Goal: Navigation & Orientation: Find specific page/section

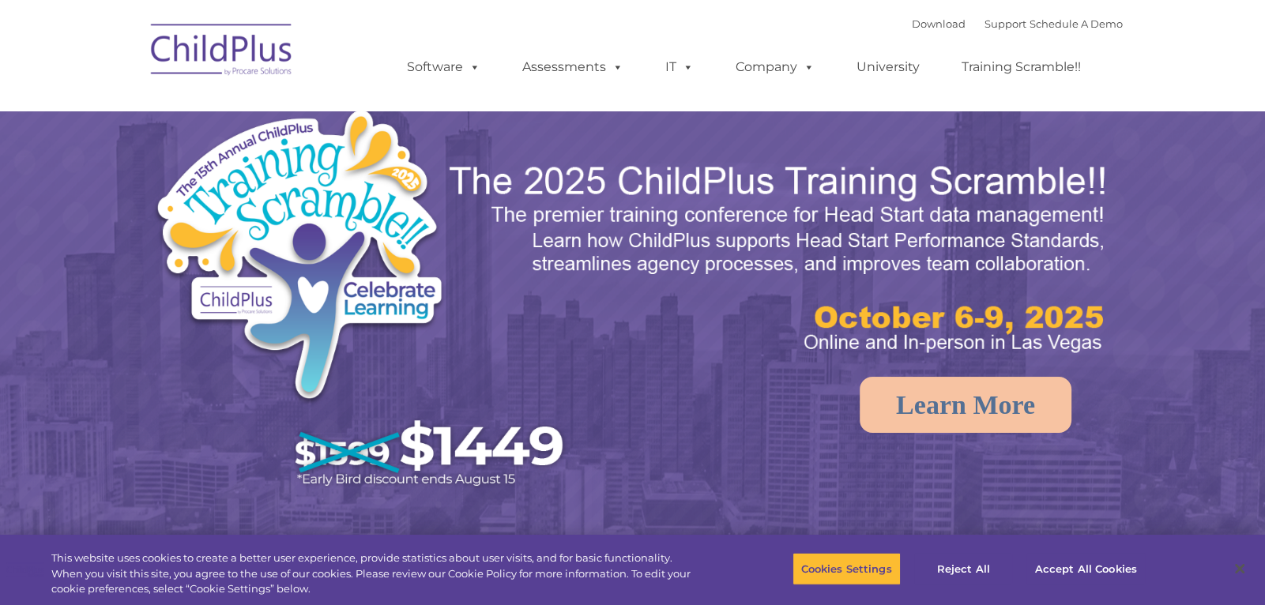
select select "MEDIUM"
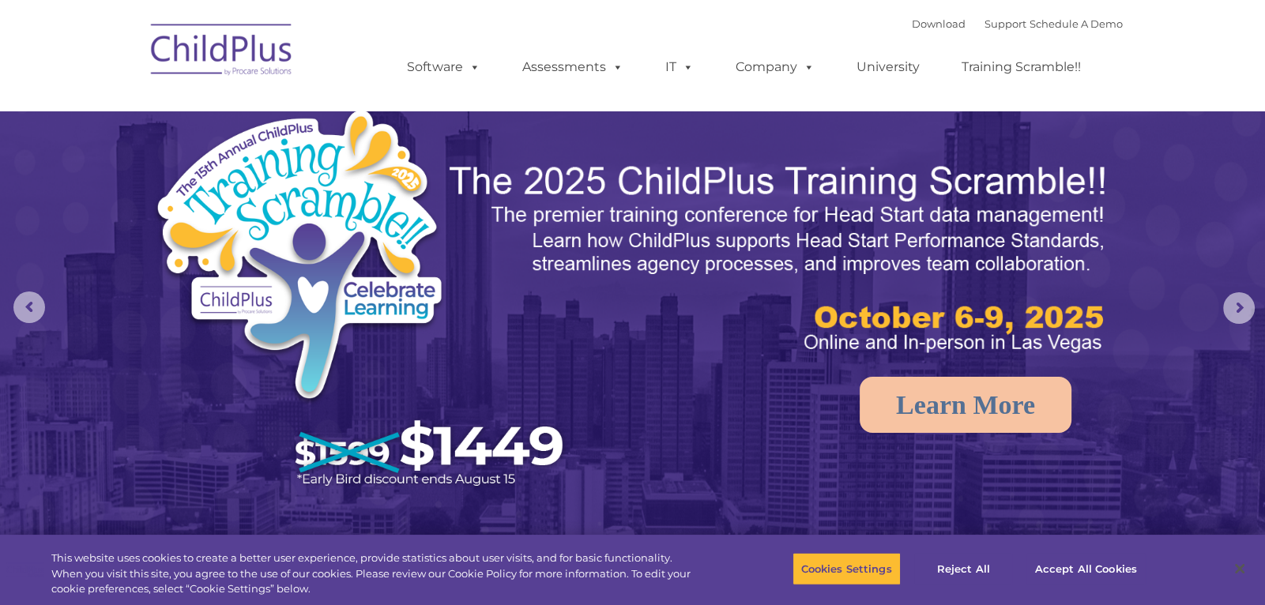
click at [1153, 70] on nav "Download Support | Schedule A Demo  MENU MENU Software ChildPlus: The original…" at bounding box center [632, 55] width 1265 height 111
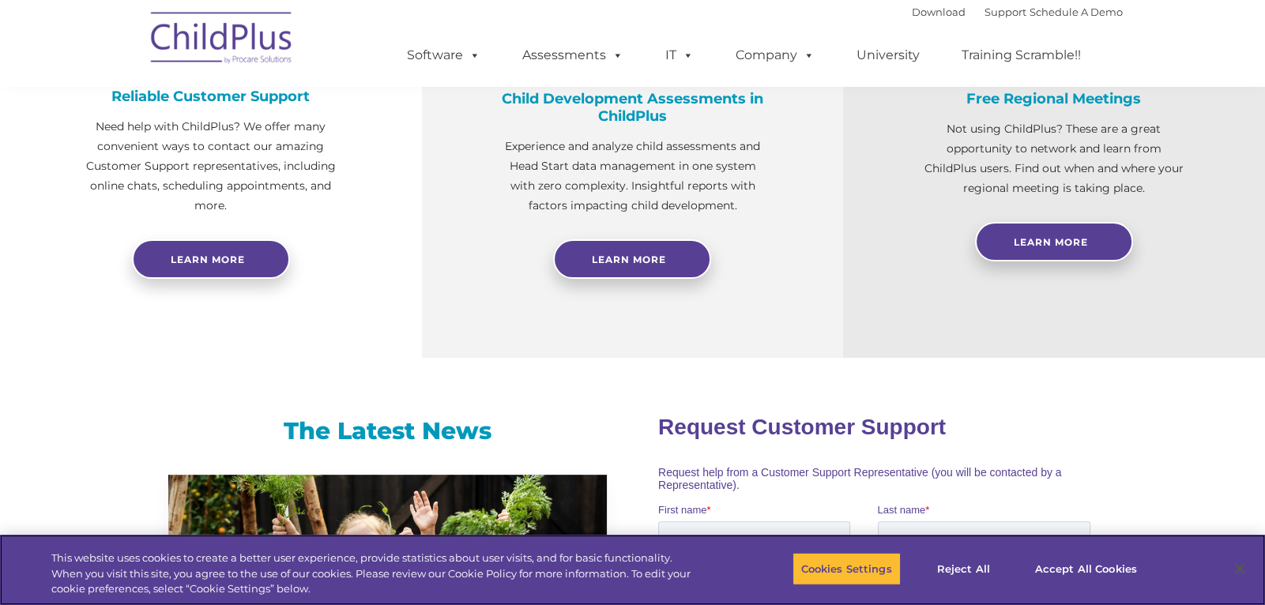
scroll to position [672, 0]
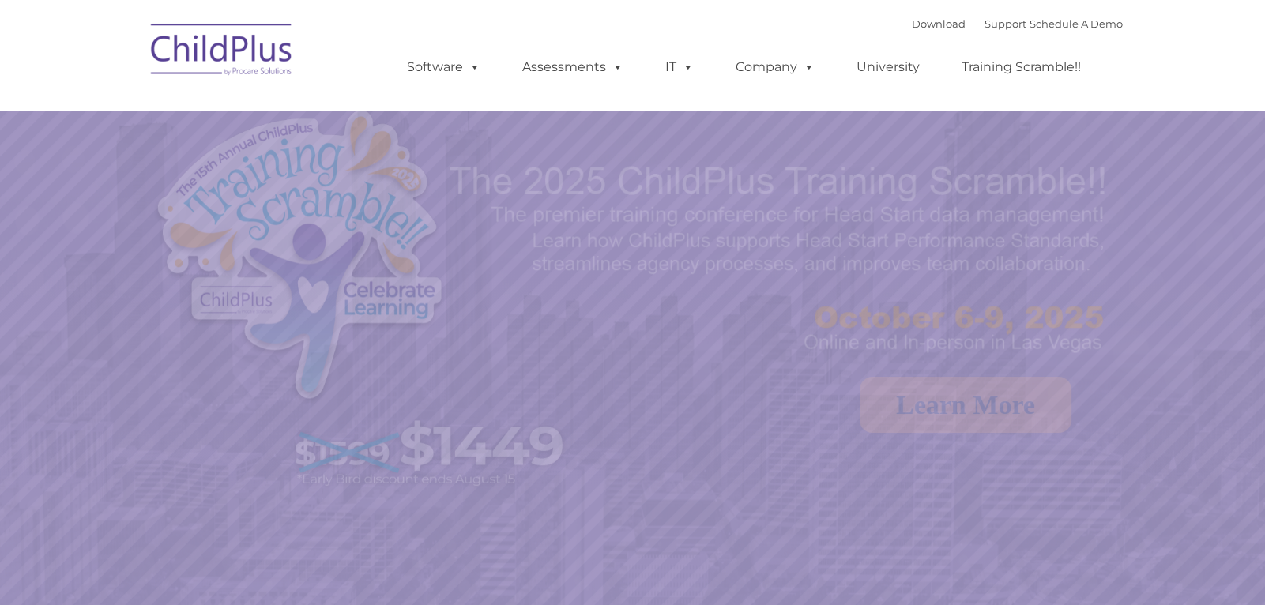
select select "MEDIUM"
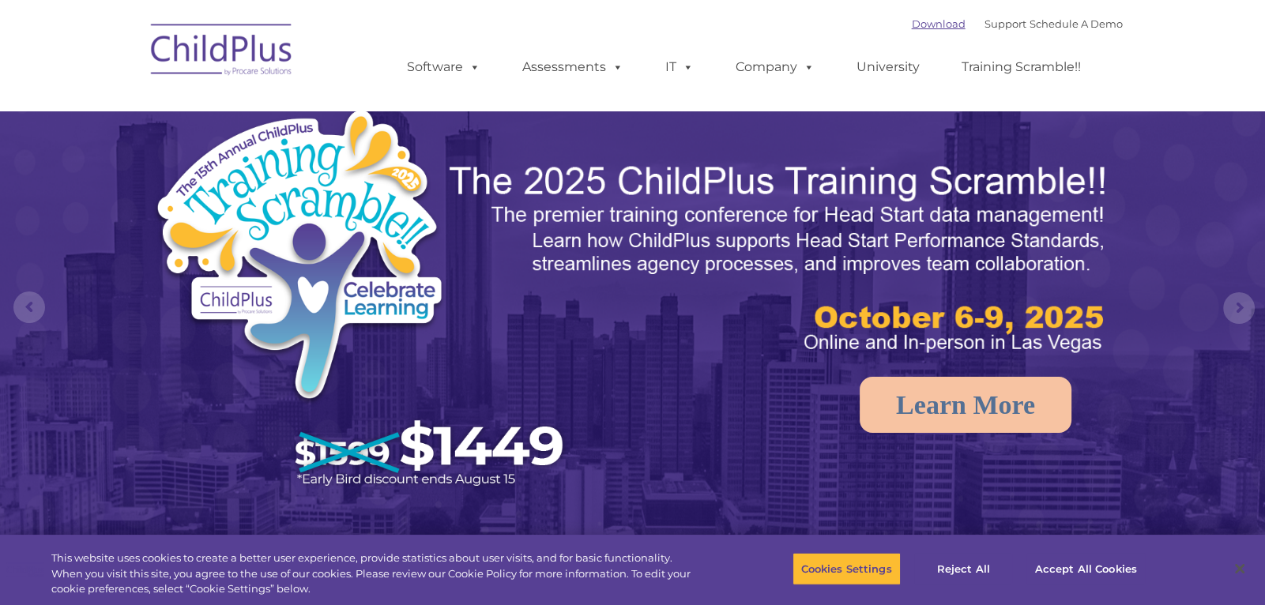
click at [917, 25] on link "Download" at bounding box center [939, 23] width 54 height 13
